Goal: Task Accomplishment & Management: Use online tool/utility

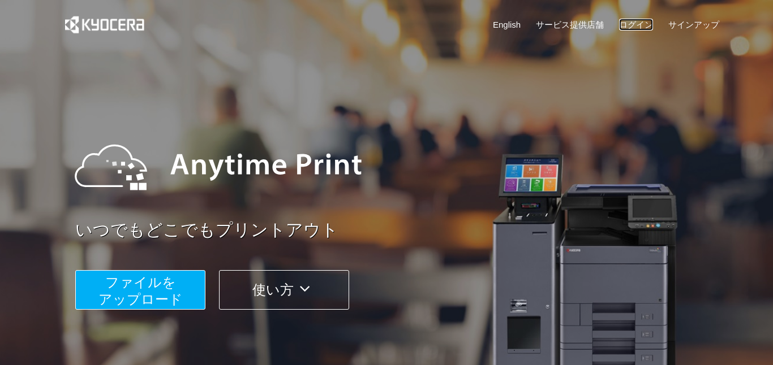
click at [642, 19] on link "ログイン" at bounding box center [636, 25] width 34 height 12
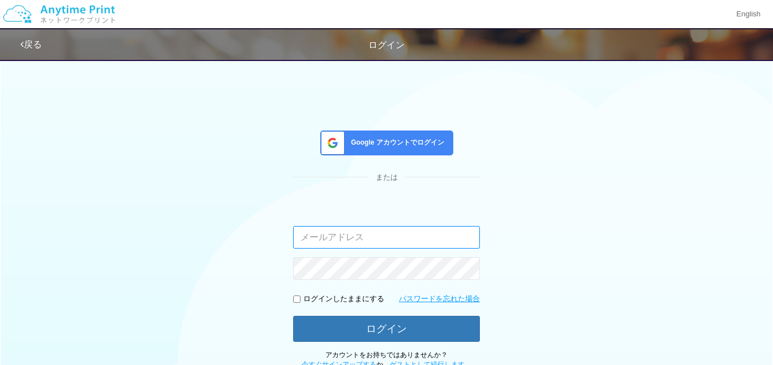
click at [373, 232] on input "email" at bounding box center [386, 237] width 187 height 23
type input "[EMAIL_ADDRESS][DOMAIN_NAME]"
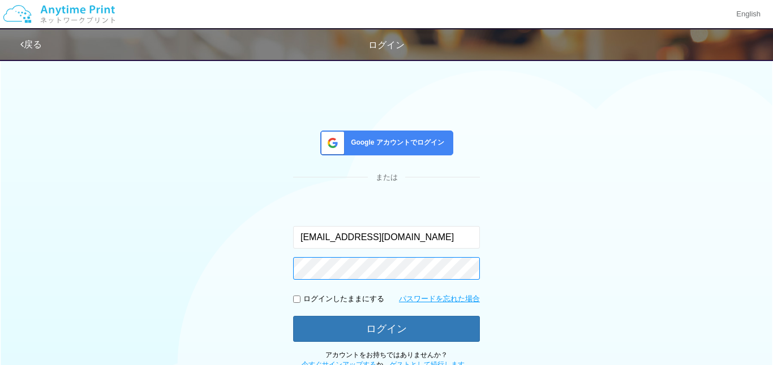
click at [293, 316] on button "ログイン" at bounding box center [386, 329] width 187 height 26
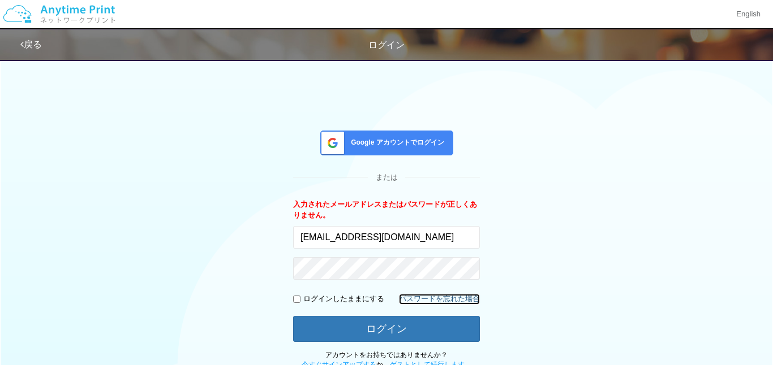
click at [429, 296] on link "パスワードを忘れた場合" at bounding box center [439, 299] width 81 height 11
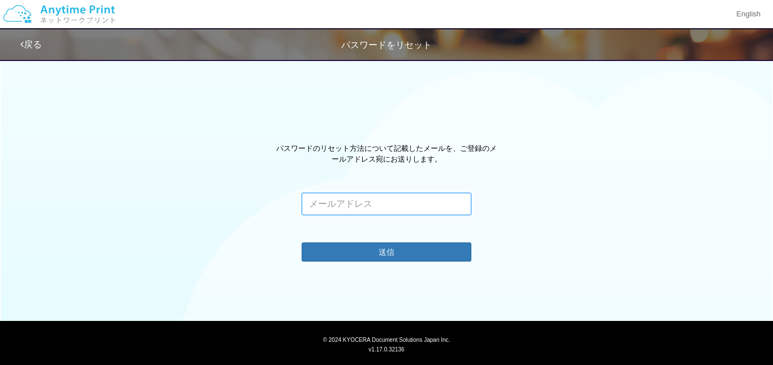
click at [376, 201] on input "email" at bounding box center [387, 204] width 170 height 23
click at [373, 193] on input "m" at bounding box center [387, 204] width 170 height 23
type input "a"
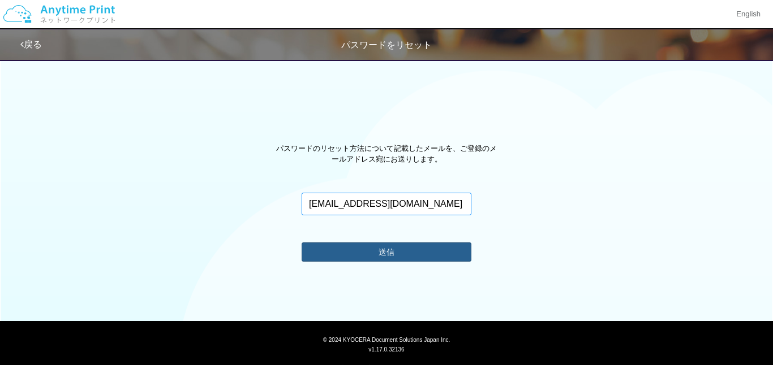
type input "[EMAIL_ADDRESS][DOMAIN_NAME]"
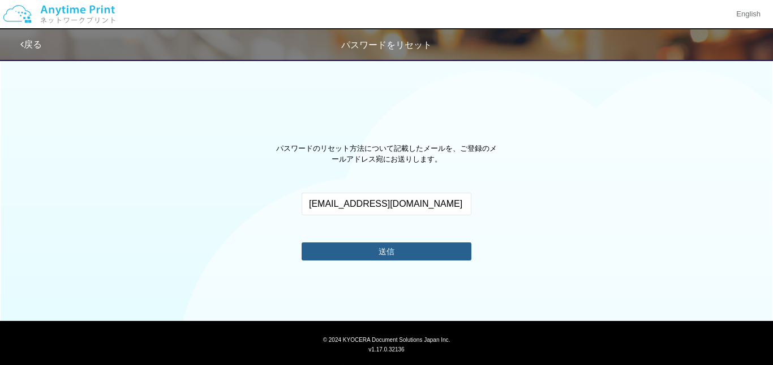
click at [377, 252] on button "送信" at bounding box center [387, 252] width 170 height 18
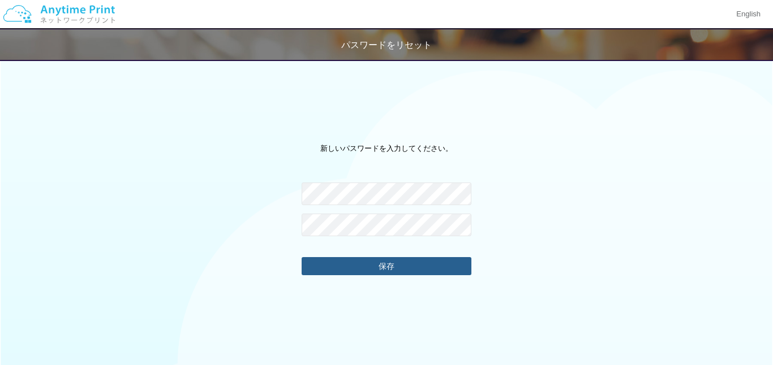
click at [368, 265] on button "保存" at bounding box center [387, 266] width 170 height 18
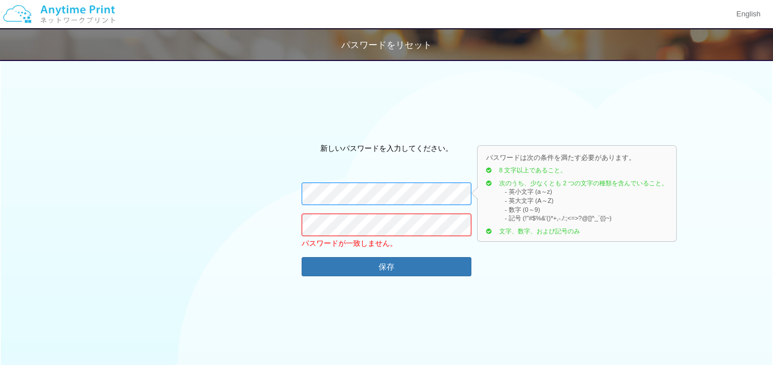
click at [266, 182] on div "新しいパスワードを入力してください。 パスワードは次の条件を満たす必要があります。 8 文字以上であること。 次のうち、少なくとも 2 つの文字の種類を含んで…" at bounding box center [386, 281] width 773 height 321
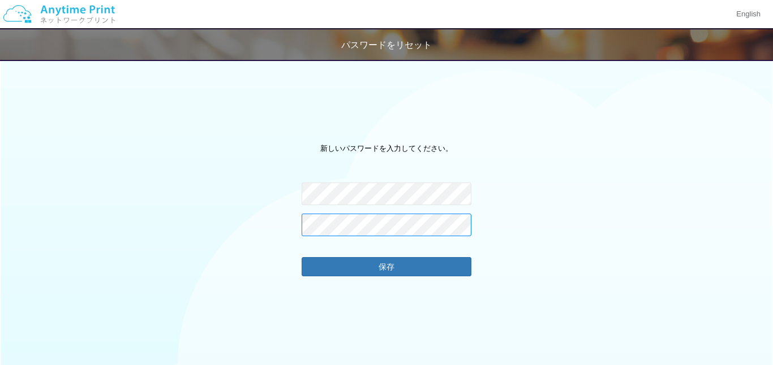
click at [268, 216] on div "新しいパスワードを入力してください。 パスワードが一致しません。 保存" at bounding box center [386, 281] width 773 height 321
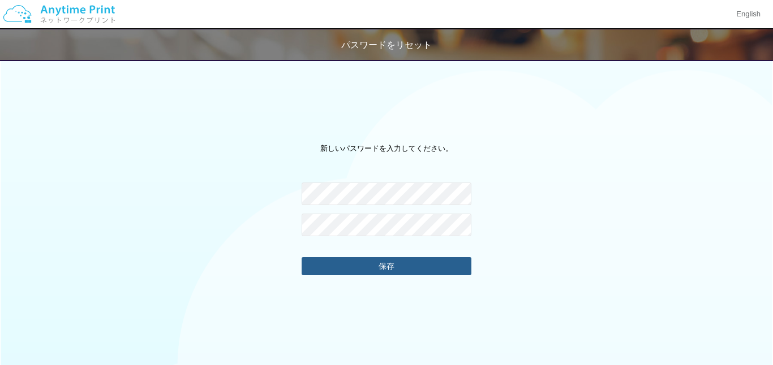
click at [340, 266] on button "保存" at bounding box center [387, 266] width 170 height 18
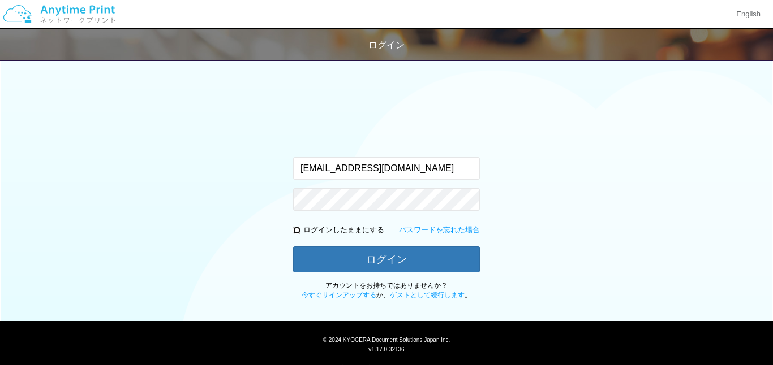
click at [299, 231] on input "checkbox" at bounding box center [296, 230] width 7 height 7
checkbox input "true"
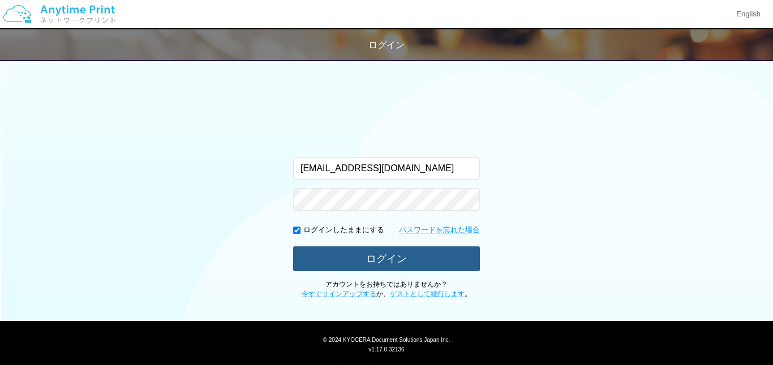
click at [353, 255] on button "ログイン" at bounding box center [386, 259] width 187 height 25
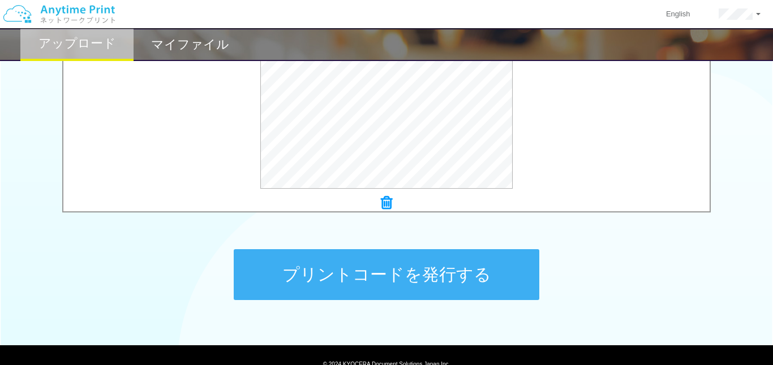
scroll to position [447, 0]
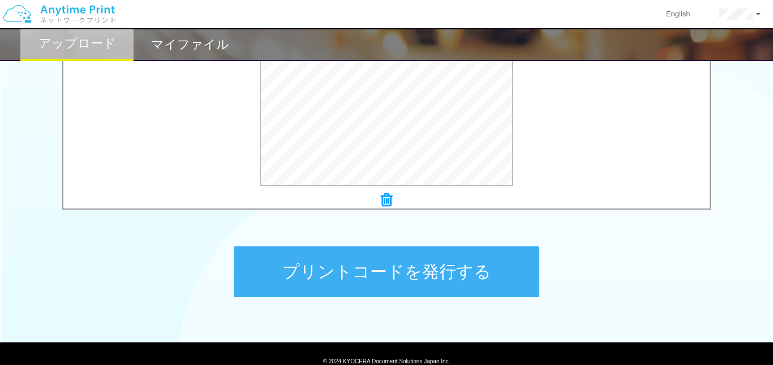
click at [406, 275] on button "プリントコードを発行する" at bounding box center [386, 272] width 305 height 51
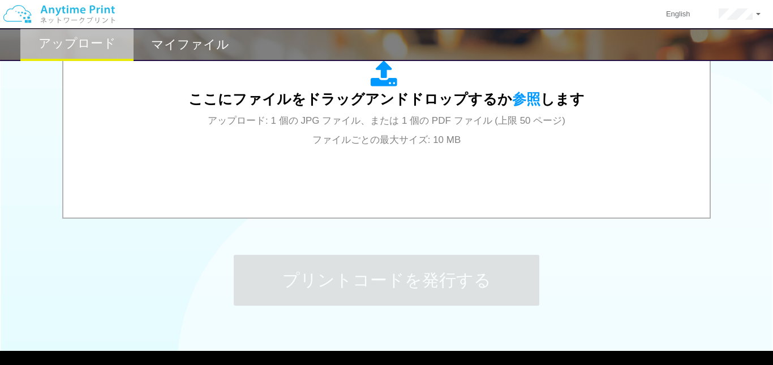
scroll to position [440, 0]
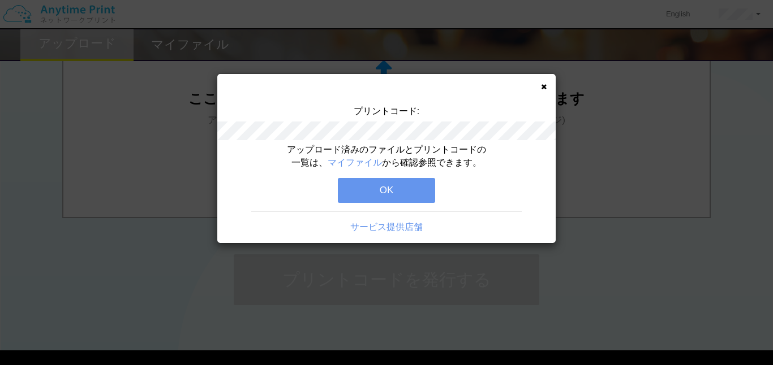
click at [387, 188] on button "OK" at bounding box center [386, 190] width 97 height 25
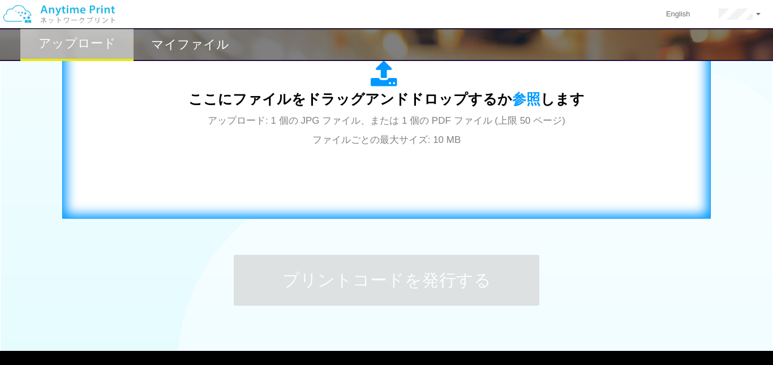
scroll to position [0, 0]
